Goal: Navigation & Orientation: Find specific page/section

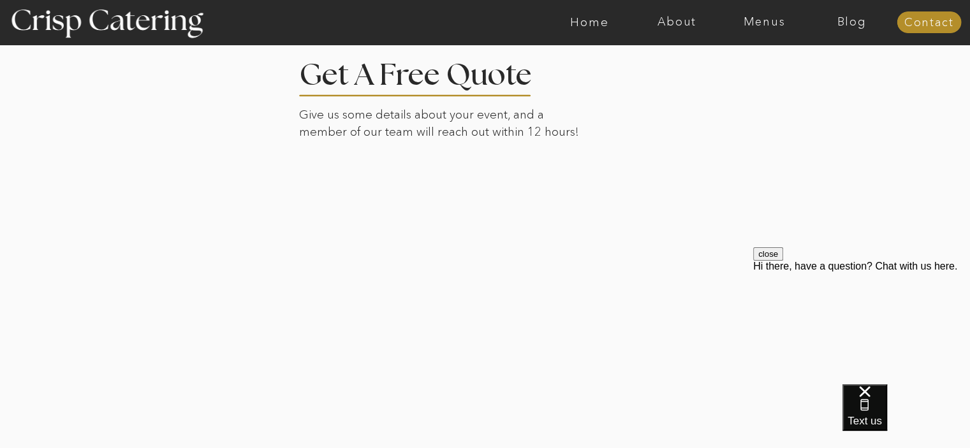
scroll to position [2921, 0]
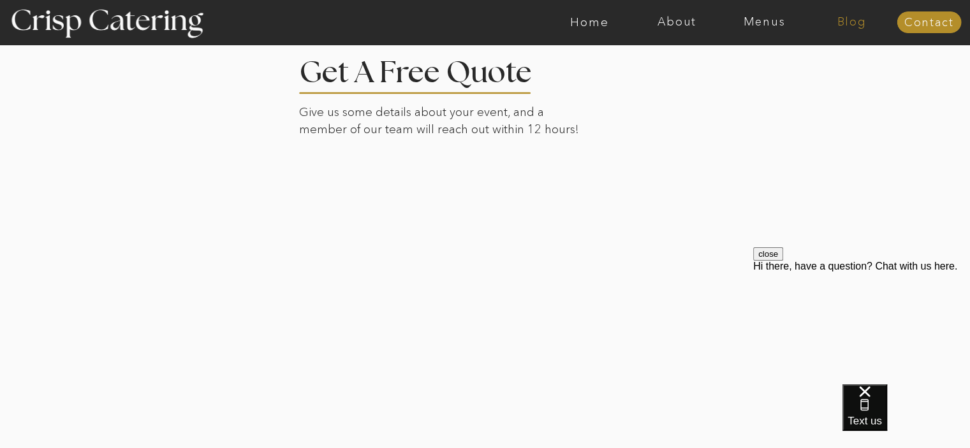
click at [849, 20] on nav "Blog" at bounding box center [851, 22] width 87 height 13
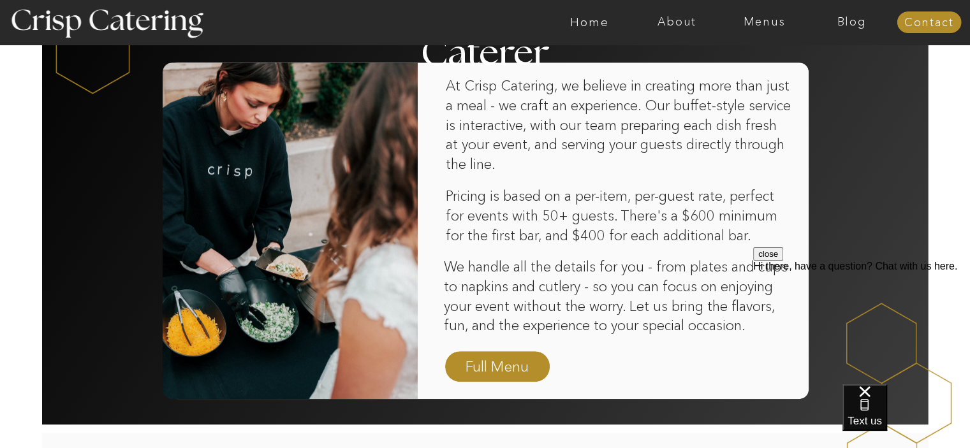
scroll to position [829, 0]
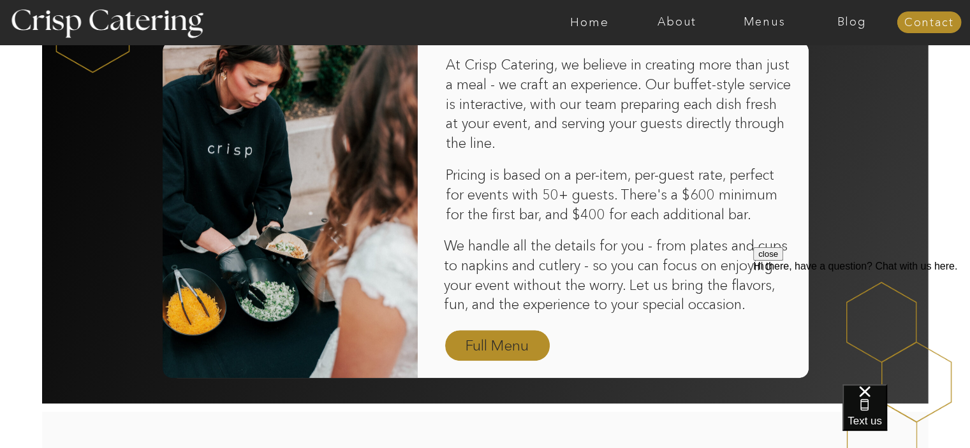
click at [496, 346] on nav "Full Menu" at bounding box center [497, 346] width 74 height 22
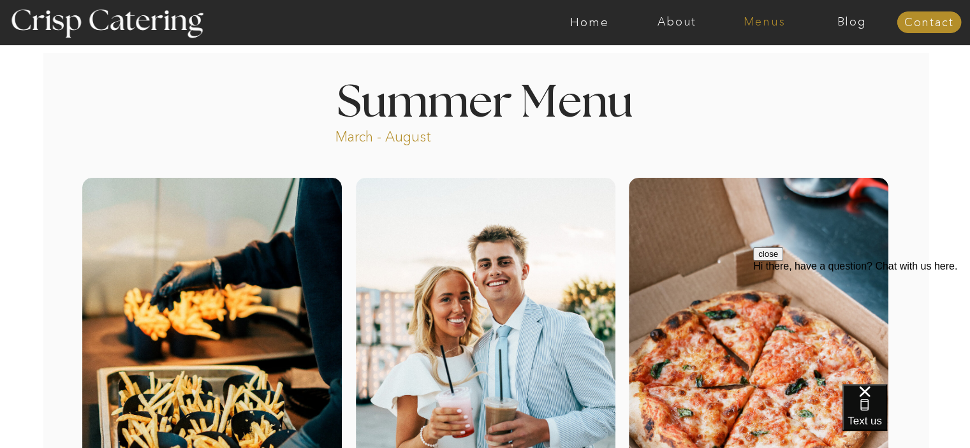
click at [761, 17] on nav "Menus" at bounding box center [764, 22] width 87 height 13
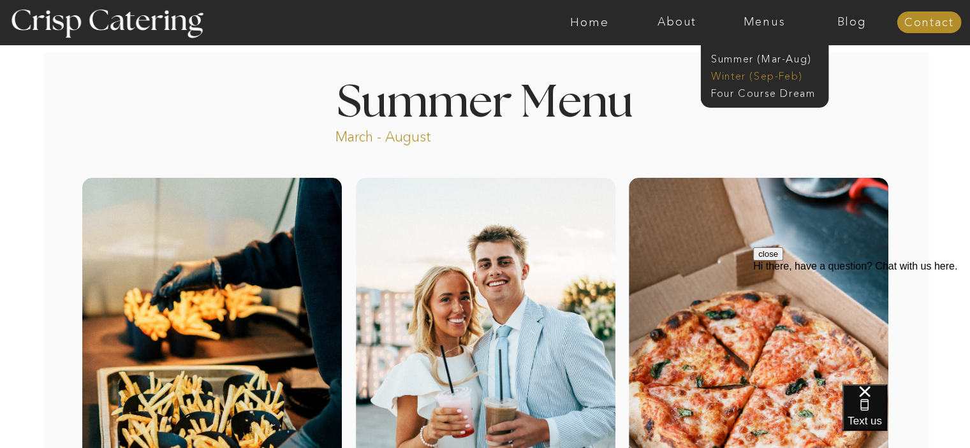
click at [744, 77] on nav "Winter (Sep-Feb)" at bounding box center [763, 75] width 105 height 12
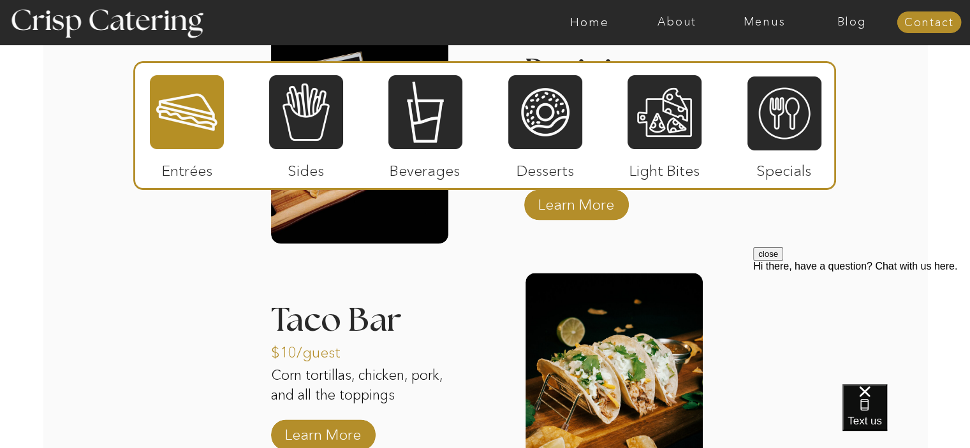
scroll to position [1454, 0]
